Goal: Task Accomplishment & Management: Manage account settings

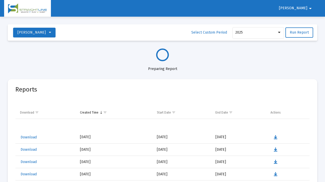
select select "View all"
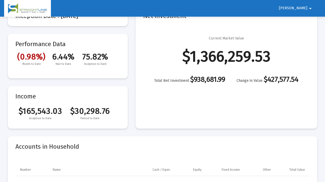
scroll to position [45, 0]
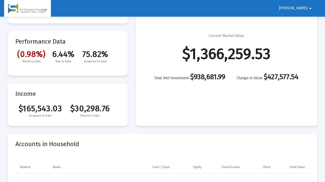
click at [301, 8] on span "Robert" at bounding box center [293, 8] width 28 height 4
click at [306, 21] on button "Logout" at bounding box center [304, 22] width 29 height 12
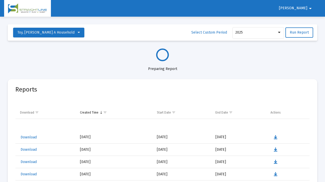
select select "View all"
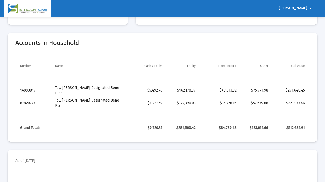
scroll to position [147, 0]
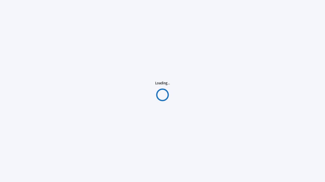
scroll to position [182, 0]
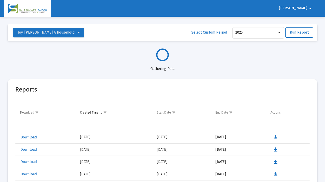
select select "View all"
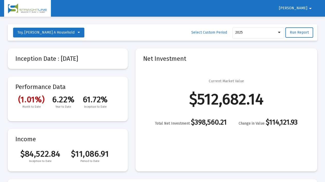
click at [310, 8] on mat-icon "arrow_drop_down" at bounding box center [310, 8] width 6 height 10
click at [305, 21] on button "Logout" at bounding box center [306, 22] width 29 height 12
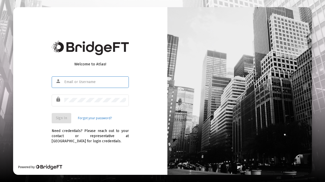
click at [66, 80] on input "text" at bounding box center [95, 82] width 62 height 4
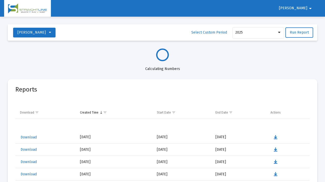
select select "View all"
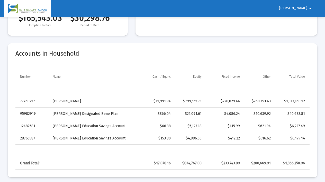
scroll to position [136, 0]
